Goal: Information Seeking & Learning: Learn about a topic

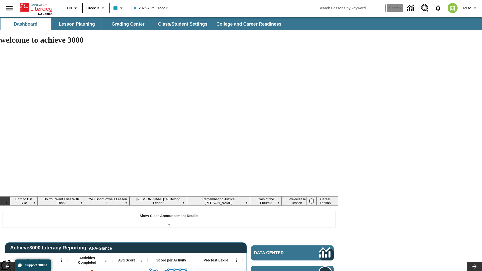
click at [77, 24] on button "Lesson Planning" at bounding box center [77, 24] width 50 height 12
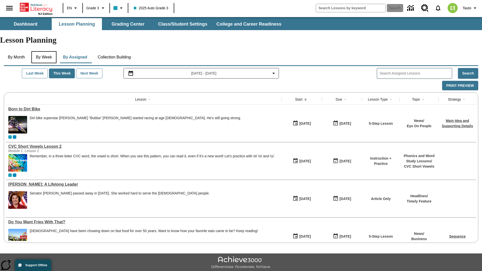
click at [45, 51] on button "By Week" at bounding box center [43, 57] width 25 height 12
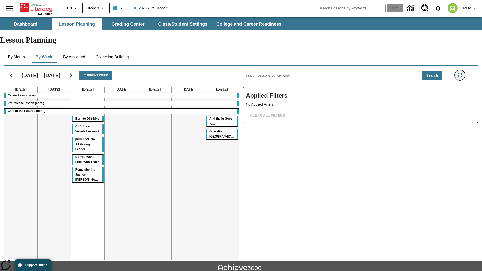
click at [459, 73] on icon "Filters Side menu" at bounding box center [459, 75] width 5 height 5
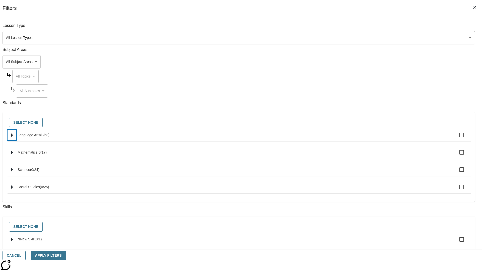
click at [13, 137] on icon "Select standards" at bounding box center [12, 135] width 2 height 4
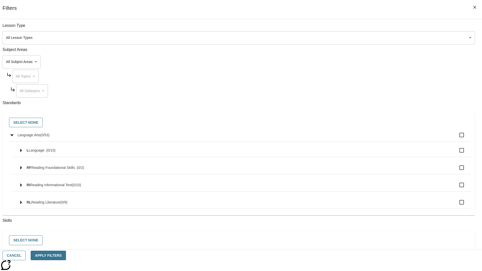
click at [365, 138] on label "Language Arts ( 0 / 53 )" at bounding box center [242, 135] width 449 height 11
click at [456, 138] on input "Language Arts ( 0 / 53 )" at bounding box center [461, 135] width 11 height 11
checkbox input "true"
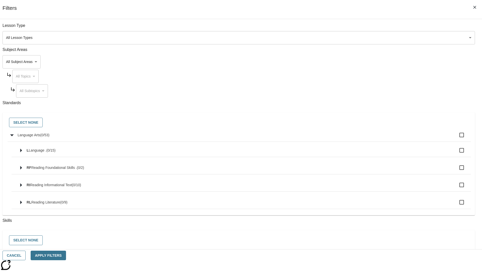
checkbox input "true"
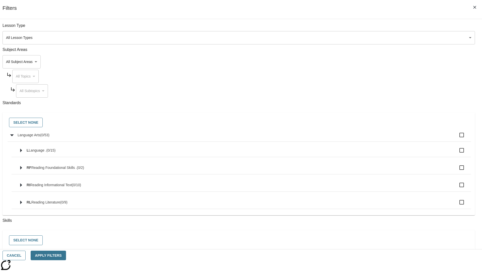
checkbox input "true"
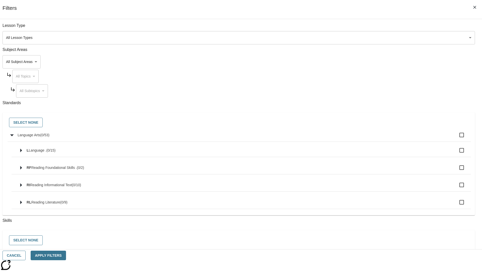
checkbox input "true"
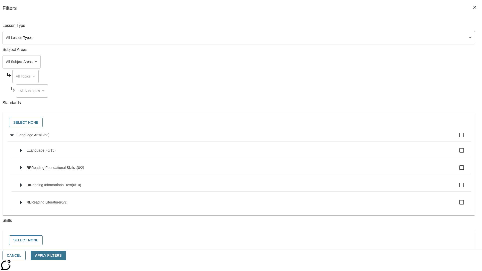
checkbox input "true"
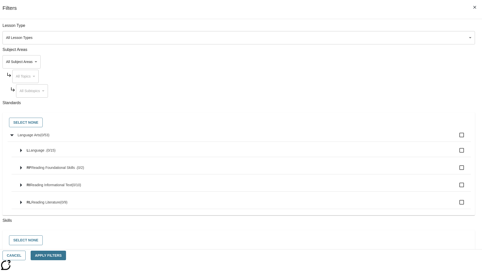
checkbox input "true"
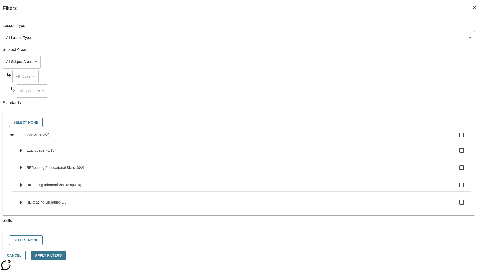
checkbox input "true"
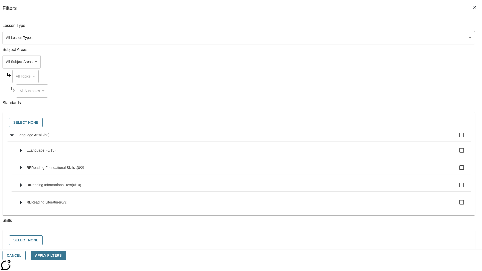
checkbox input "true"
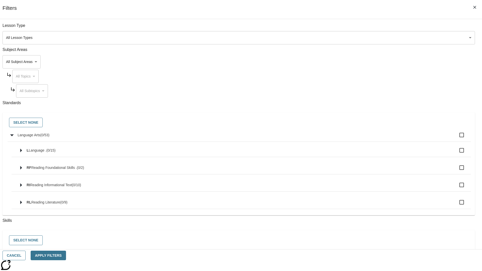
checkbox input "true"
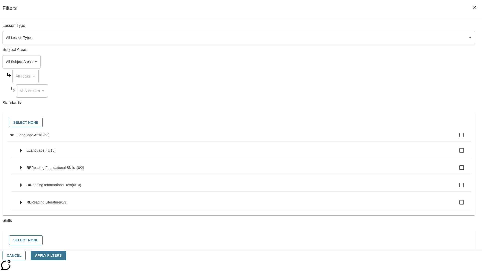
checkbox input "true"
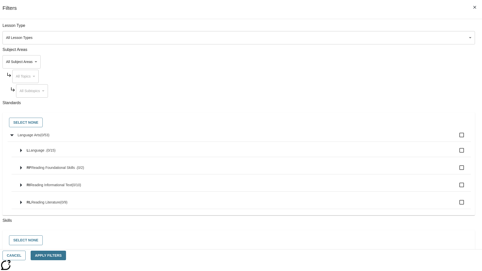
checkbox input "true"
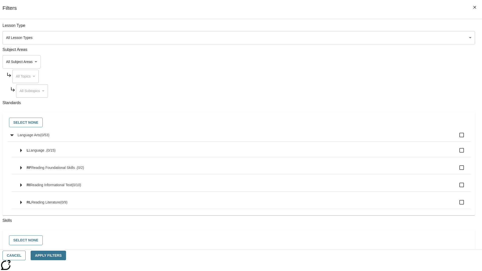
checkbox input "true"
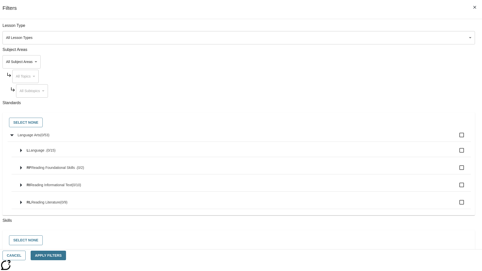
checkbox input "true"
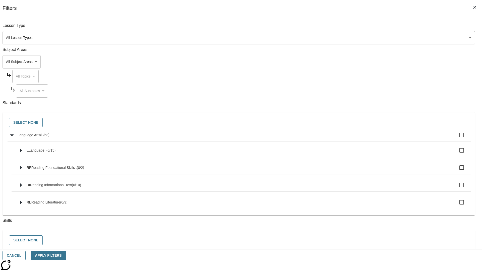
checkbox input "true"
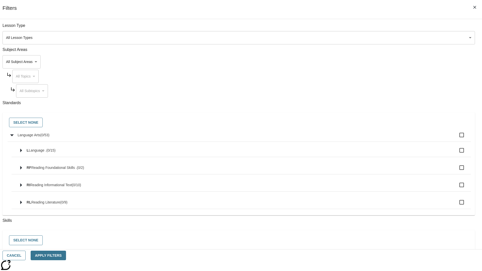
checkbox input "true"
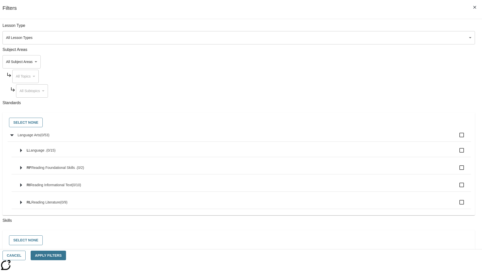
checkbox input "true"
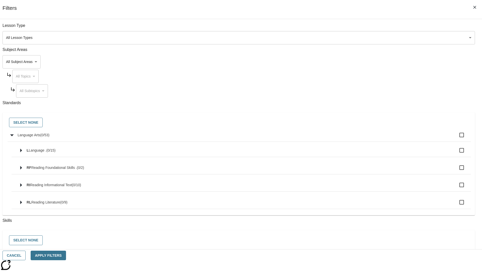
checkbox input "true"
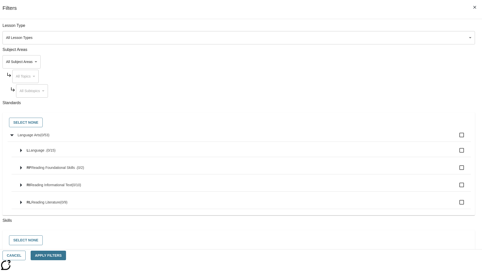
checkbox input "true"
click at [43, 123] on button "Select None" at bounding box center [26, 123] width 34 height 10
checkbox input "false"
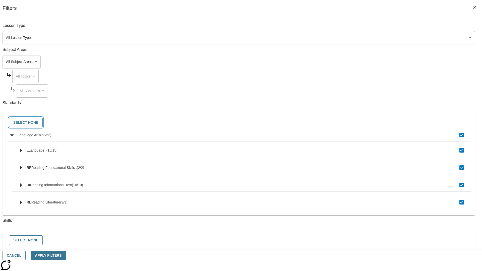
checkbox input "false"
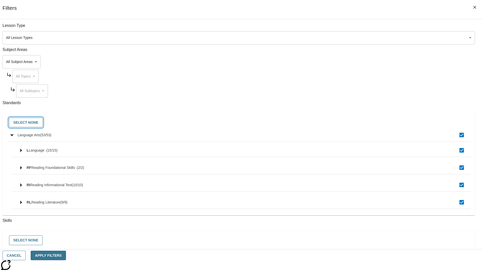
checkbox input "false"
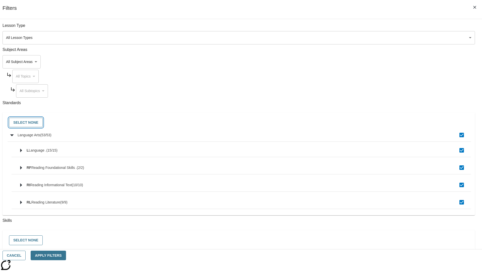
checkbox input "false"
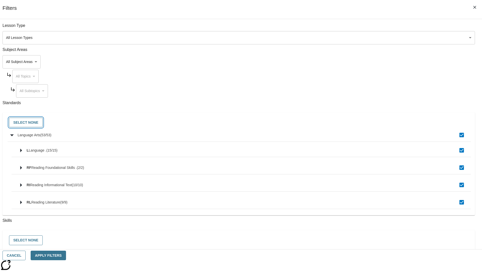
checkbox input "false"
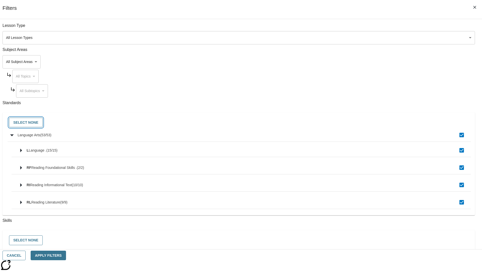
checkbox input "false"
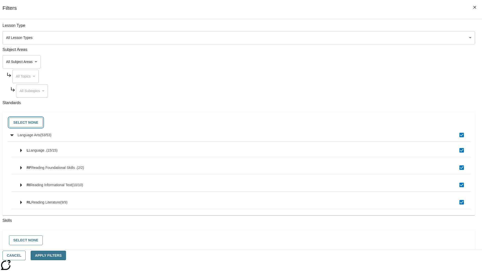
checkbox input "false"
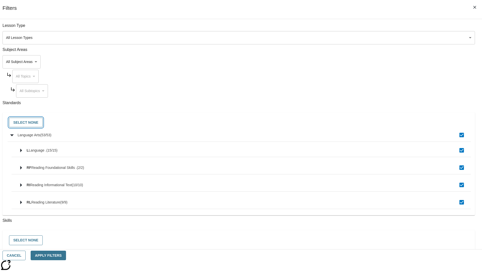
checkbox input "false"
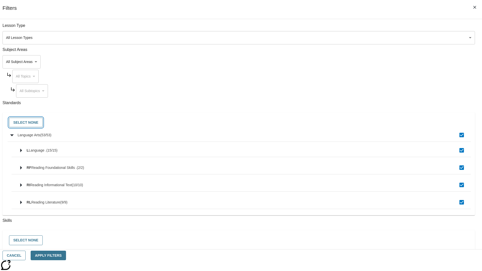
checkbox input "false"
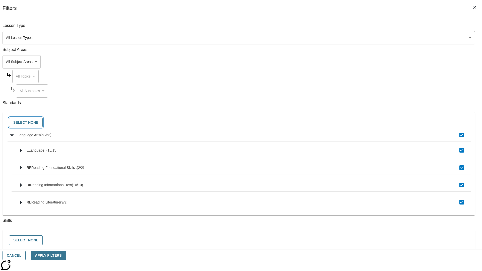
checkbox input "false"
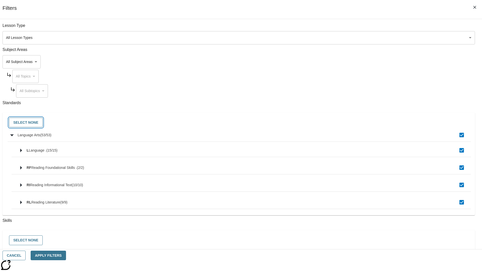
checkbox input "false"
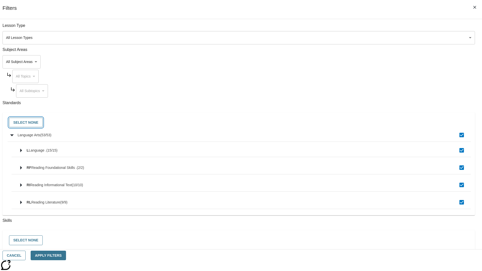
checkbox input "false"
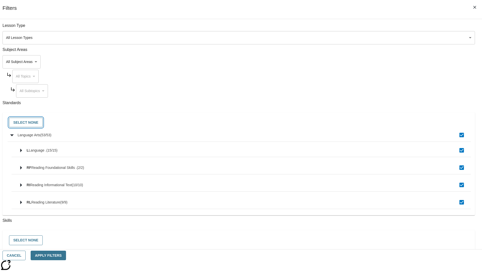
checkbox input "false"
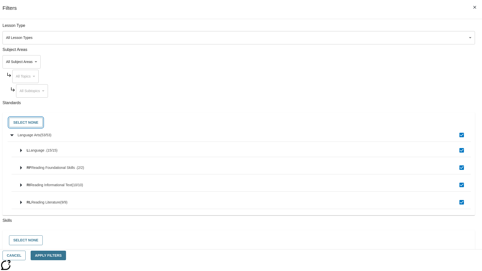
checkbox input "false"
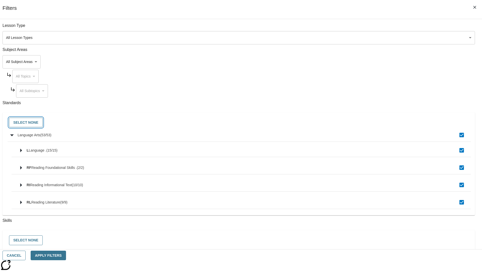
checkbox input "false"
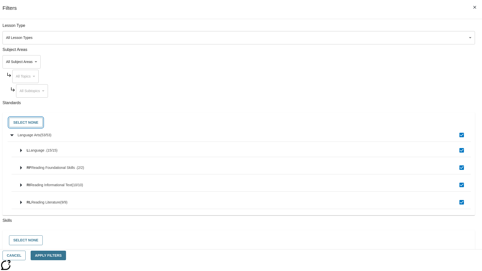
checkbox input "false"
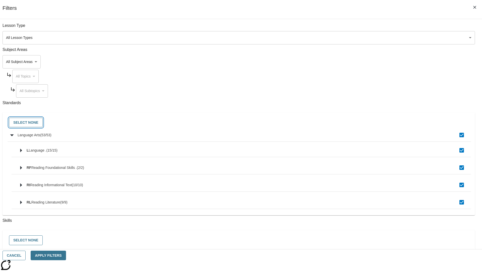
checkbox input "false"
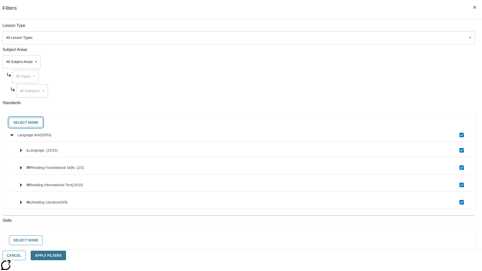
checkbox input "false"
click at [26, 255] on button "Cancel" at bounding box center [14, 256] width 23 height 10
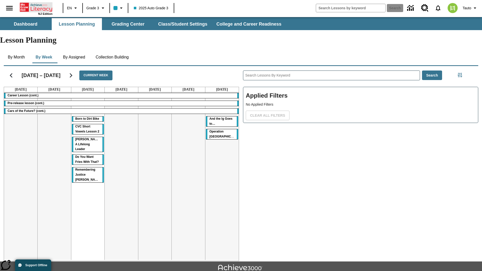
click at [36, 7] on icon "Home" at bounding box center [36, 7] width 33 height 10
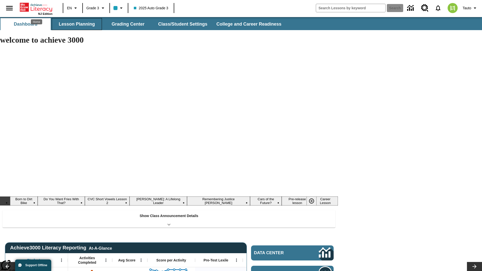
click at [77, 24] on button "Lesson Planning" at bounding box center [77, 24] width 50 height 12
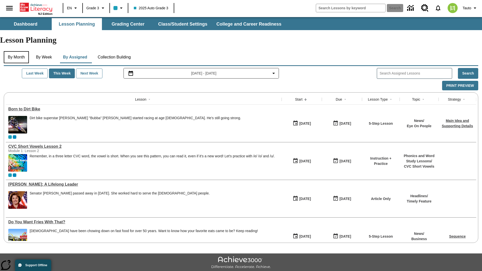
click at [17, 51] on button "By Month" at bounding box center [16, 57] width 25 height 12
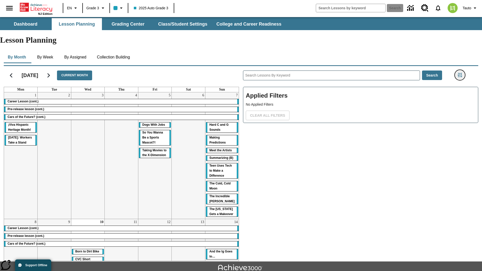
click at [459, 73] on icon "Filters Side menu" at bounding box center [459, 75] width 5 height 5
